Goal: Task Accomplishment & Management: Use online tool/utility

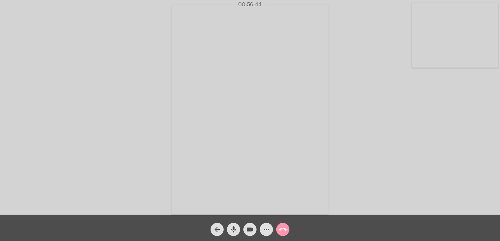
click at [282, 232] on mat-icon "call_end" at bounding box center [283, 230] width 8 height 8
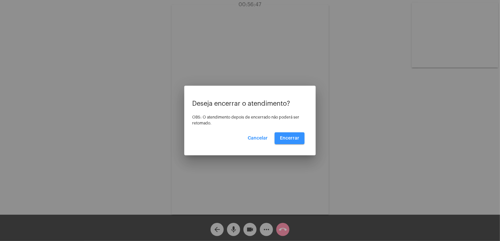
click at [292, 137] on span "Encerrar" at bounding box center [289, 138] width 19 height 5
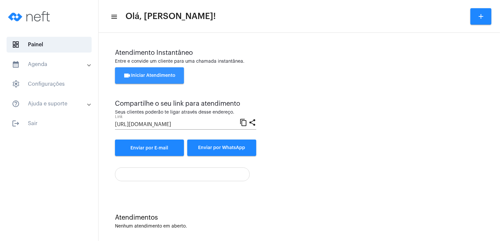
click at [143, 73] on span "videocam Iniciar Atendimento" at bounding box center [149, 75] width 52 height 5
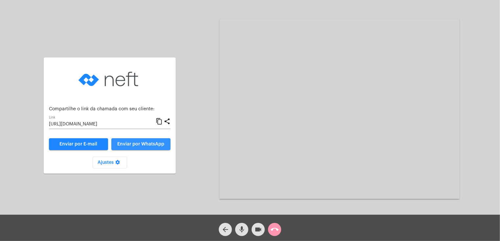
click at [131, 145] on span "Enviar por WhatsApp" at bounding box center [141, 144] width 47 height 5
